Goal: Task Accomplishment & Management: Use online tool/utility

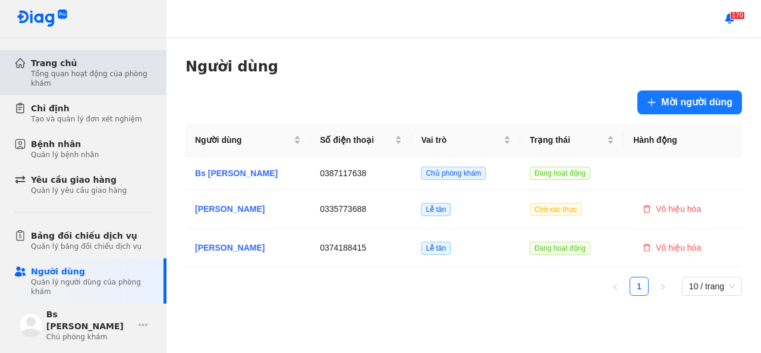
click at [122, 81] on div "Tổng quan hoạt động của phòng khám" at bounding box center [91, 78] width 121 height 19
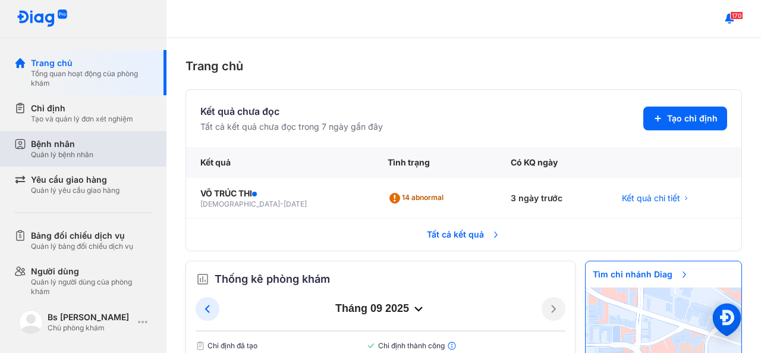
click at [115, 150] on div "Bệnh nhân Quản lý bệnh nhân" at bounding box center [91, 148] width 121 height 21
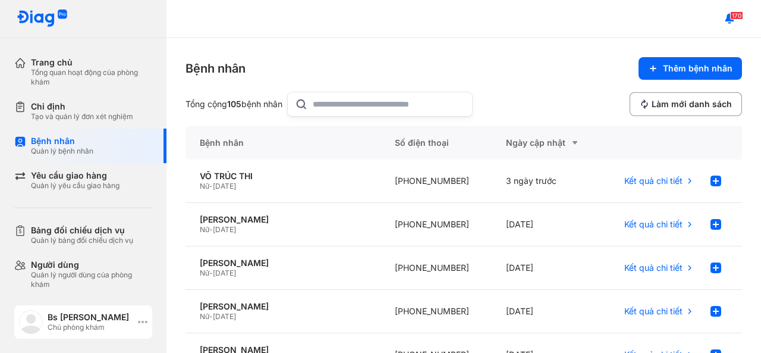
click at [74, 313] on div "Bs Đinh Xuân Đại" at bounding box center [91, 317] width 86 height 11
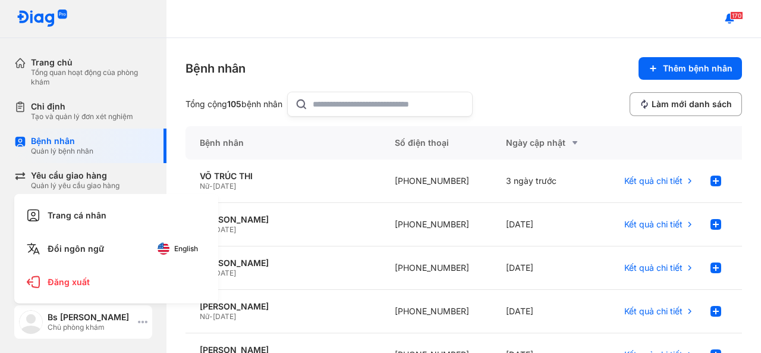
click at [140, 322] on icon at bounding box center [143, 322] width 10 height 10
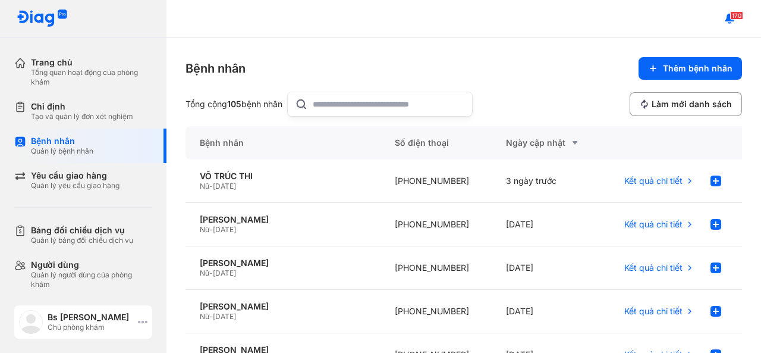
click at [141, 320] on icon at bounding box center [143, 322] width 10 height 10
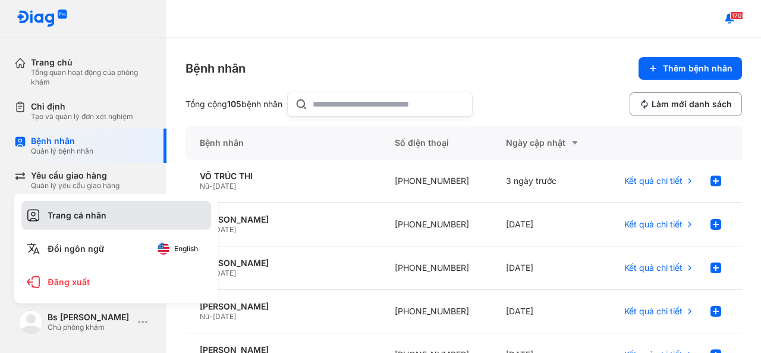
click at [150, 212] on div "Trang cá nhân" at bounding box center [116, 215] width 190 height 29
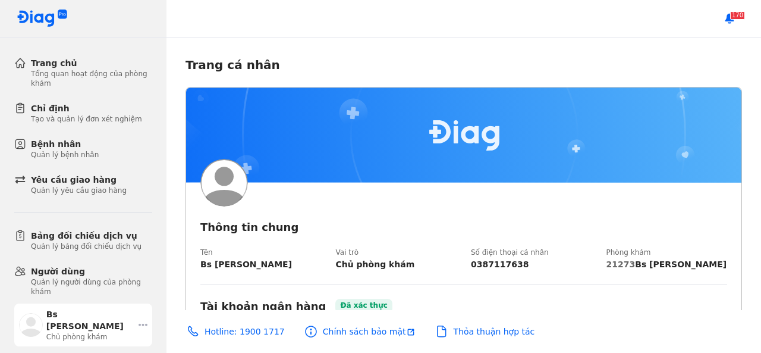
click at [139, 320] on icon at bounding box center [143, 325] width 9 height 10
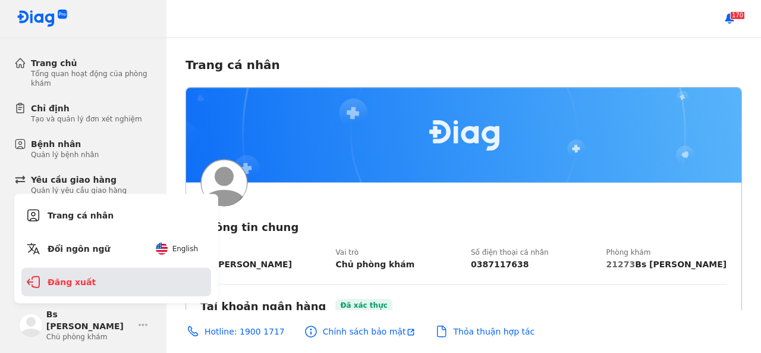
click at [109, 280] on div "Đăng xuất" at bounding box center [116, 282] width 190 height 29
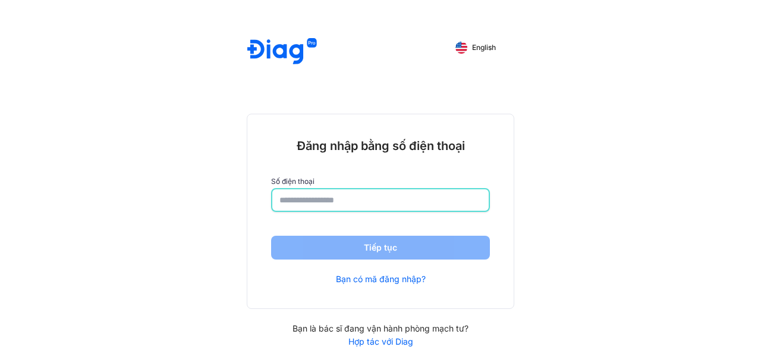
click at [339, 210] on input "number" at bounding box center [380, 199] width 202 height 21
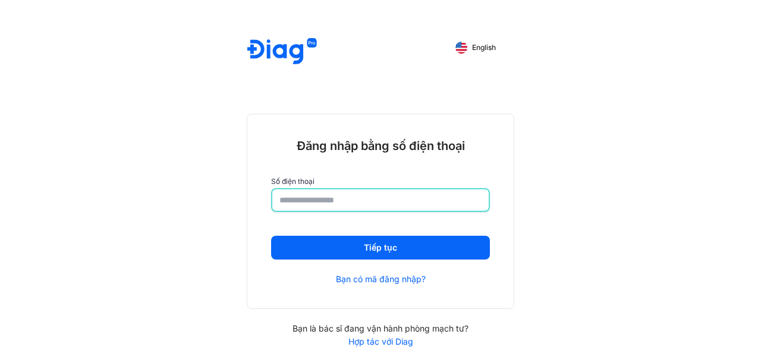
type input "**********"
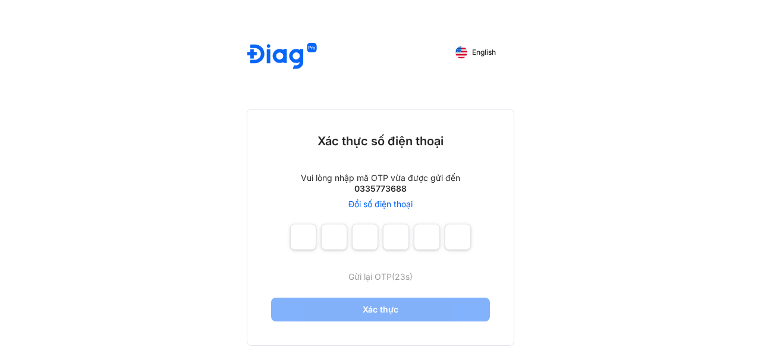
click at [317, 237] on div at bounding box center [380, 237] width 181 height 26
click at [307, 237] on input "number" at bounding box center [303, 237] width 26 height 26
type input "*"
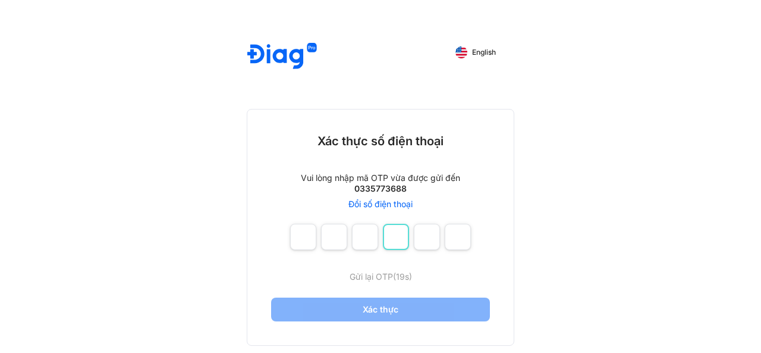
type input "*"
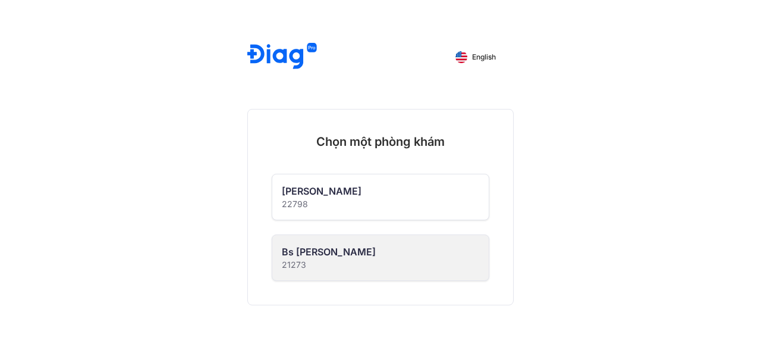
click at [326, 256] on div "Bs [PERSON_NAME]" at bounding box center [329, 251] width 94 height 14
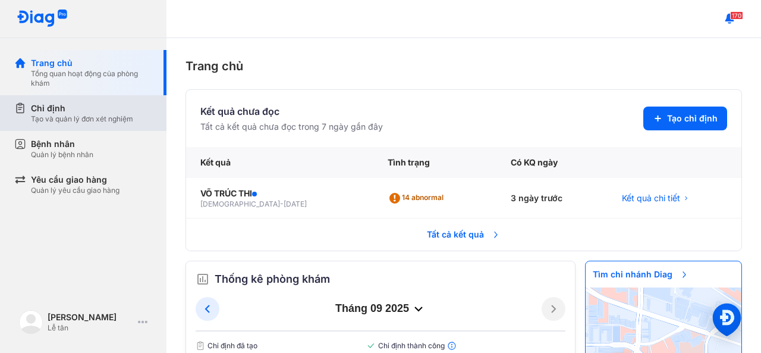
click at [101, 111] on div "Chỉ định" at bounding box center [82, 108] width 102 height 12
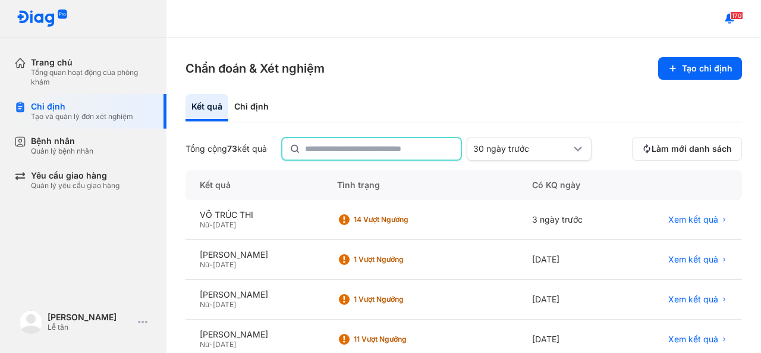
drag, startPoint x: 325, startPoint y: 144, endPoint x: 317, endPoint y: 150, distance: 9.3
click at [317, 150] on input "text" at bounding box center [379, 148] width 149 height 21
